Goal: Task Accomplishment & Management: Use online tool/utility

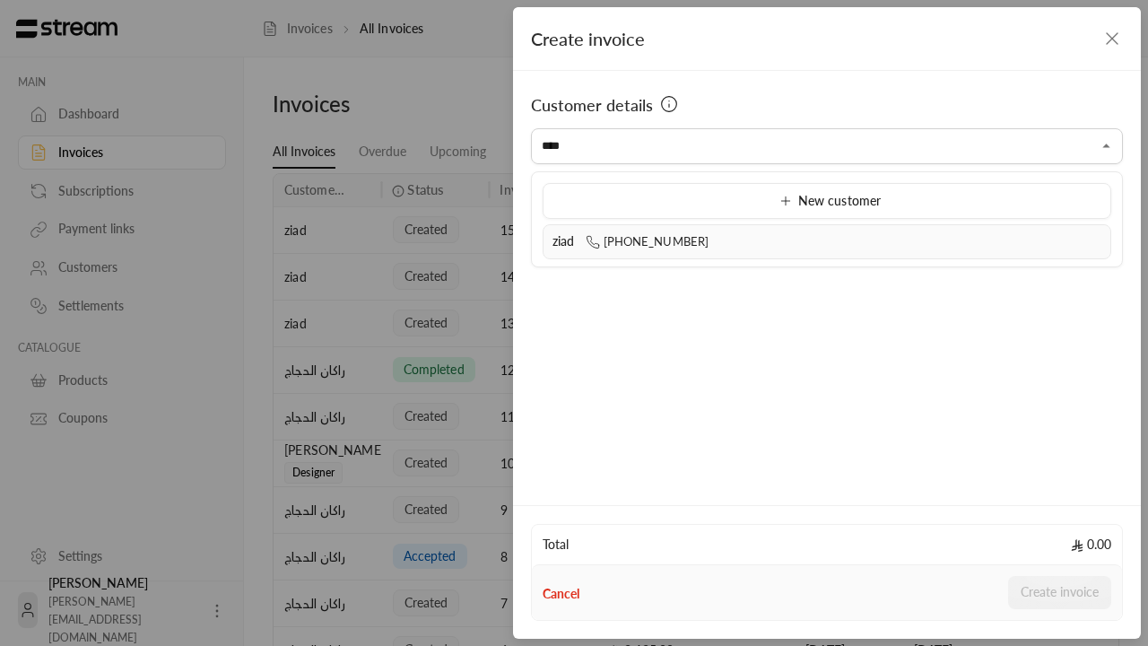
click at [827, 241] on div "ziad [PHONE_NUMBER]" at bounding box center [827, 241] width 549 height 19
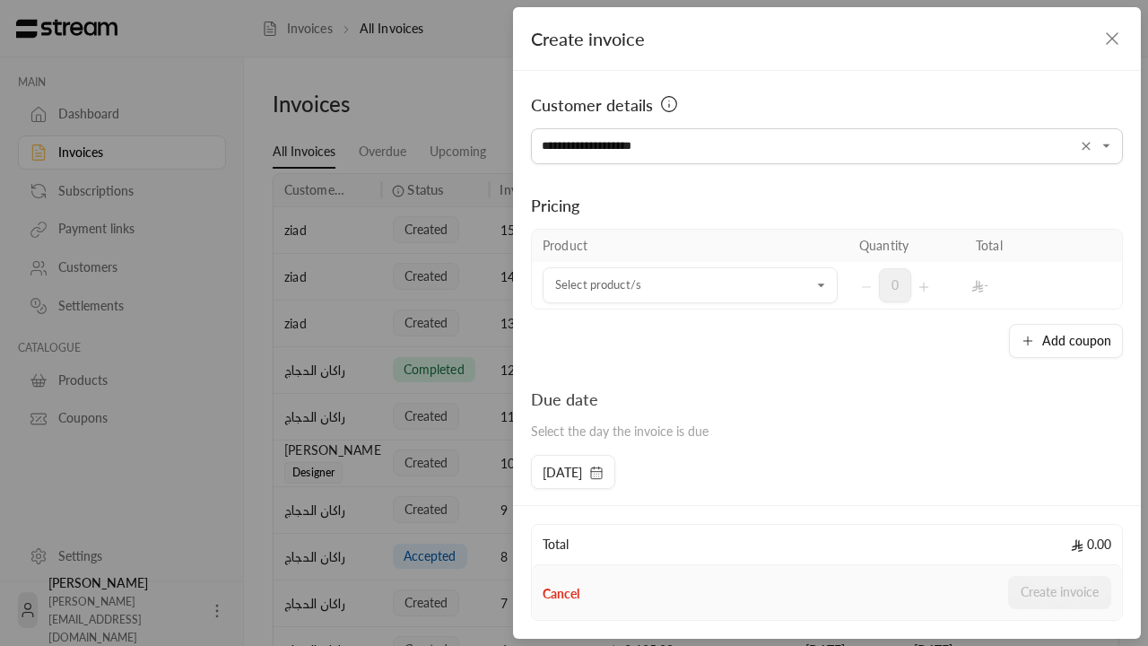
type input "**********"
